Goal: Task Accomplishment & Management: Manage account settings

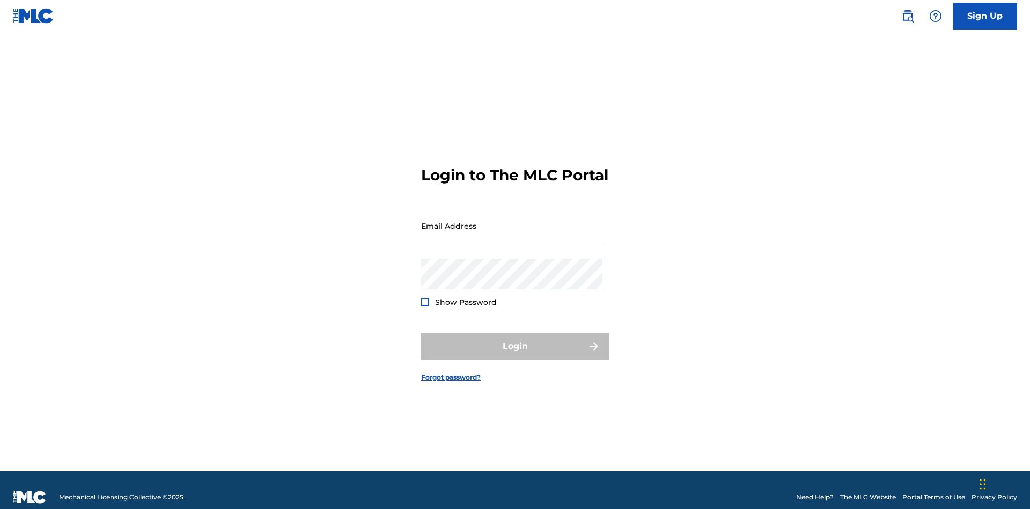
scroll to position [14, 0]
click at [512, 220] on input "Email Address" at bounding box center [511, 225] width 181 height 31
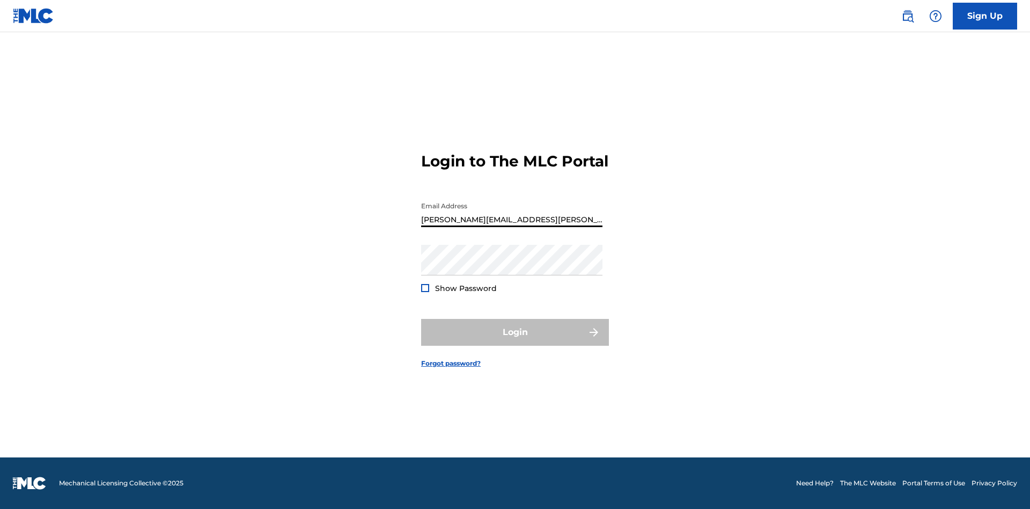
scroll to position [14, 0]
type input "[PERSON_NAME][EMAIL_ADDRESS][PERSON_NAME][DOMAIN_NAME]"
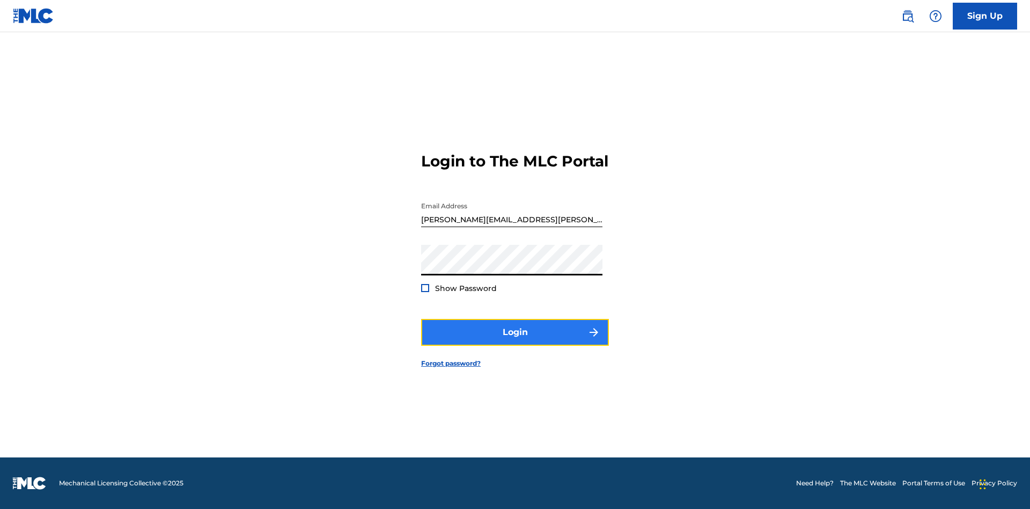
click at [515, 341] on button "Login" at bounding box center [515, 332] width 188 height 27
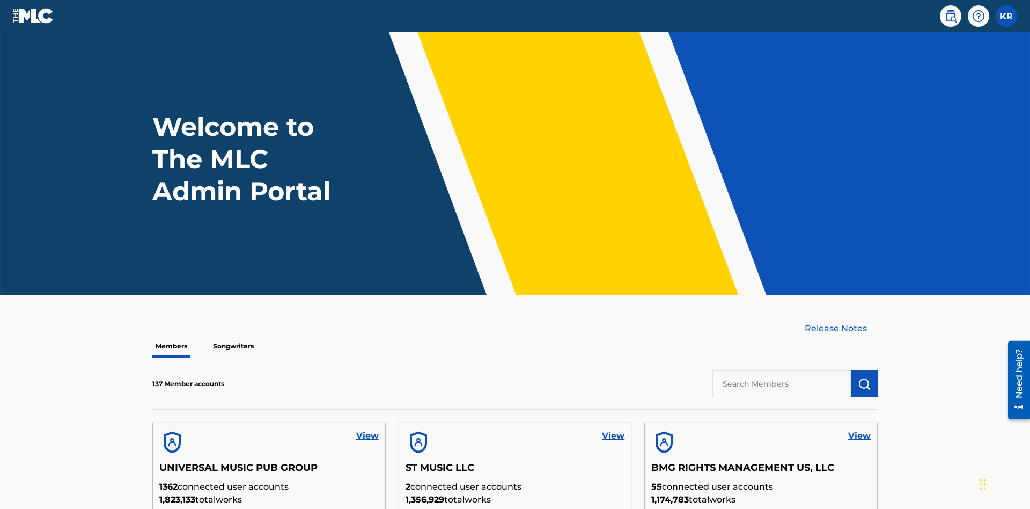
click at [782, 370] on input "text" at bounding box center [781, 383] width 138 height 27
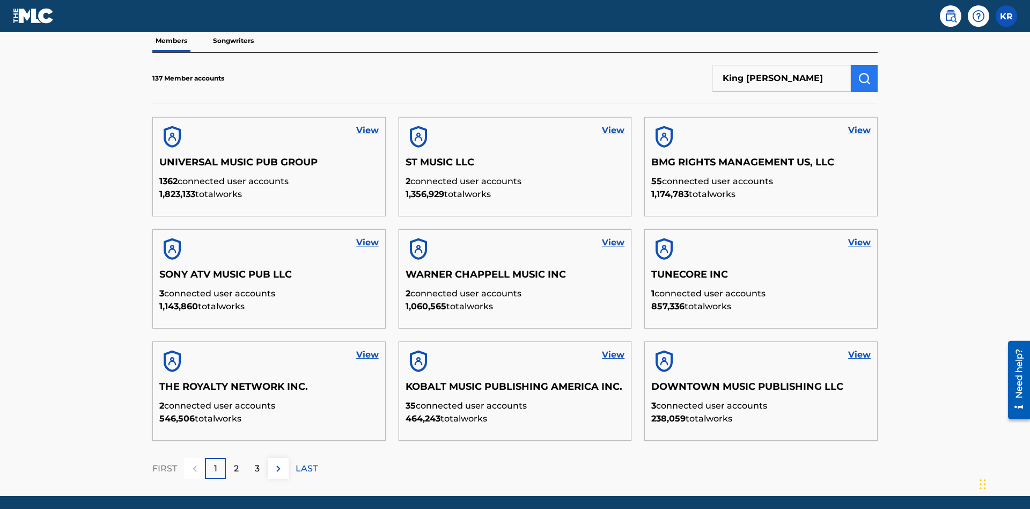
type input "King [PERSON_NAME]"
click at [864, 72] on img "submit" at bounding box center [864, 78] width 13 height 13
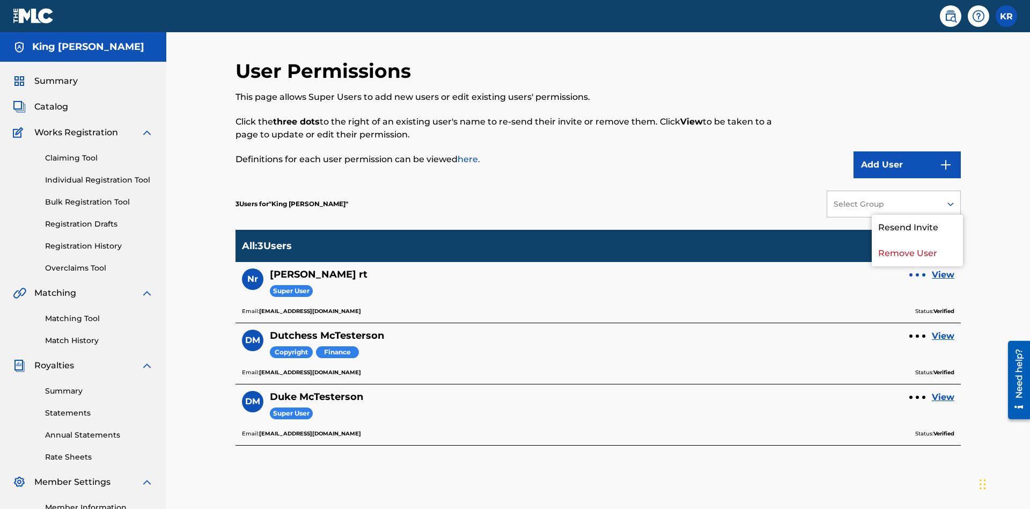
scroll to position [135, 0]
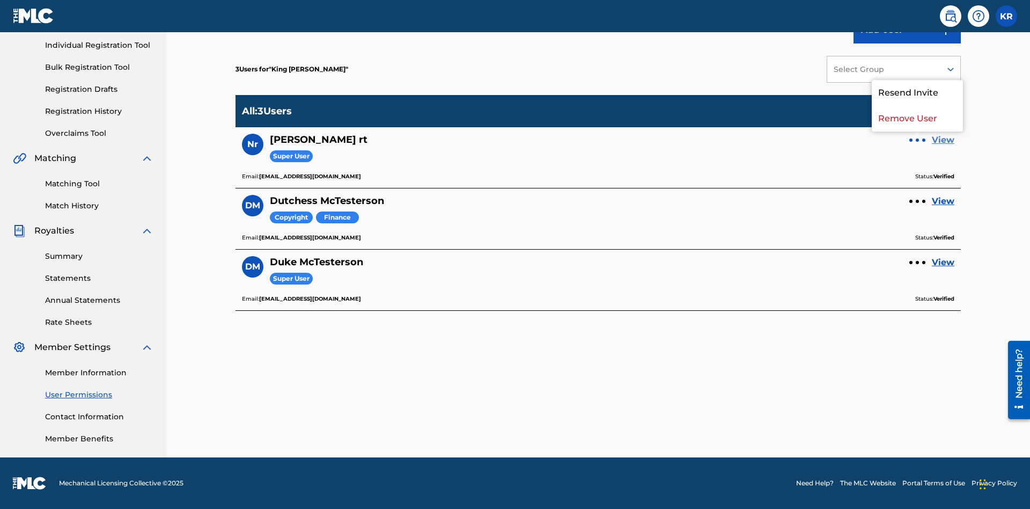
click at [917, 119] on p "Remove User" at bounding box center [917, 119] width 91 height 26
click at [943, 140] on link "View" at bounding box center [943, 140] width 23 height 13
